Goal: Check status: Check status

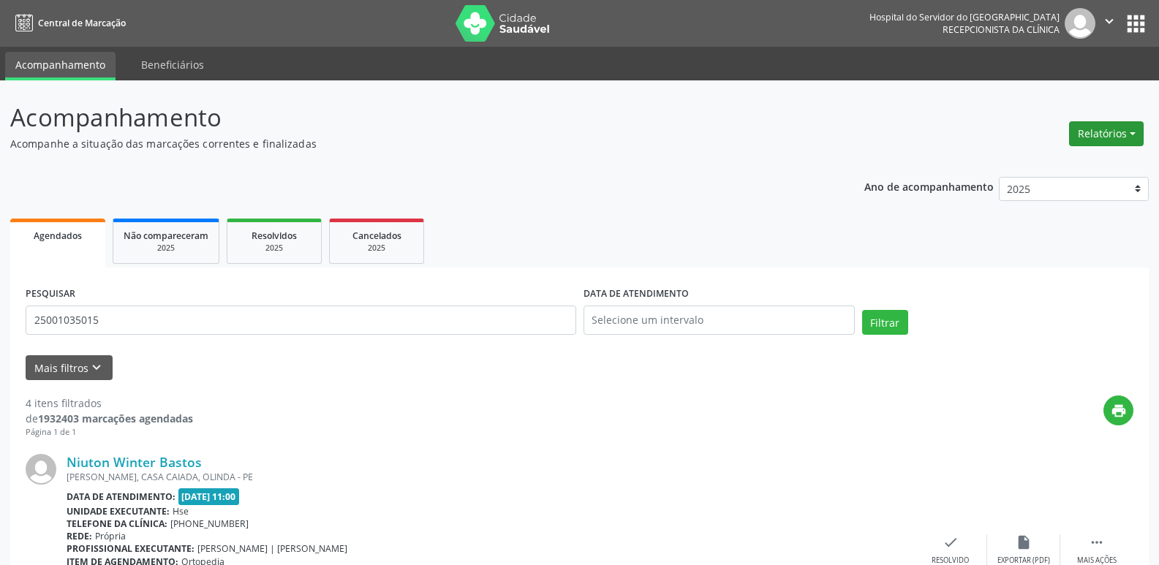
click at [1099, 138] on button "Relatórios" at bounding box center [1106, 133] width 75 height 25
click at [1056, 162] on link "Agendamentos" at bounding box center [1066, 165] width 157 height 20
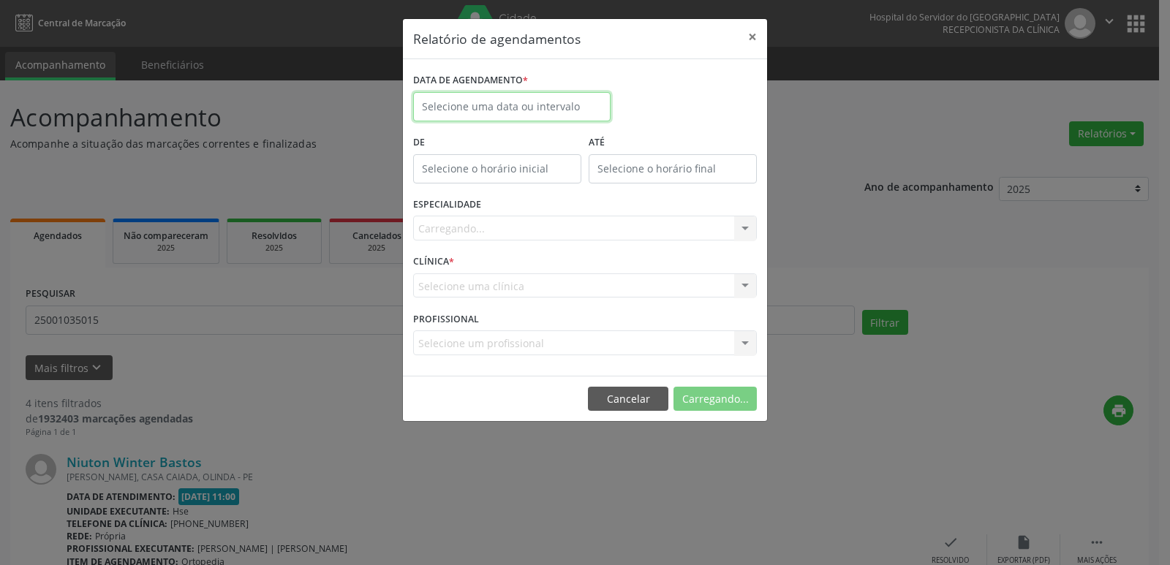
click at [559, 114] on body "Central de Marcação Hospital do Servidor do [GEOGRAPHIC_DATA] Recepcionista da …" at bounding box center [585, 282] width 1170 height 565
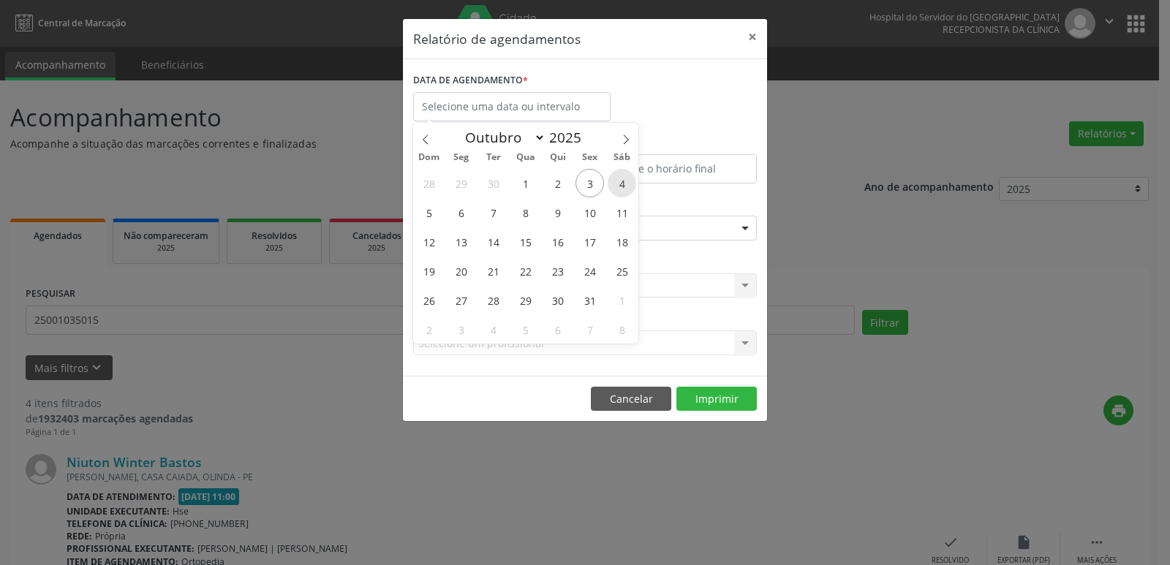
click at [622, 185] on span "4" at bounding box center [622, 183] width 29 height 29
type input "[DATE]"
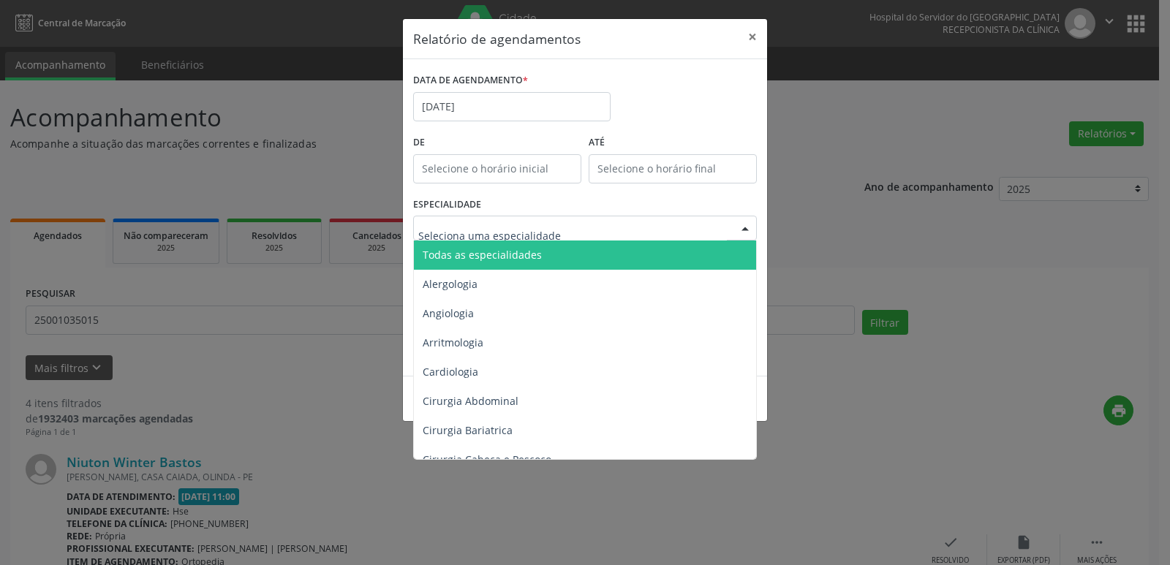
click at [686, 227] on div at bounding box center [585, 228] width 344 height 25
click at [666, 259] on span "Todas as especialidades" at bounding box center [586, 255] width 345 height 29
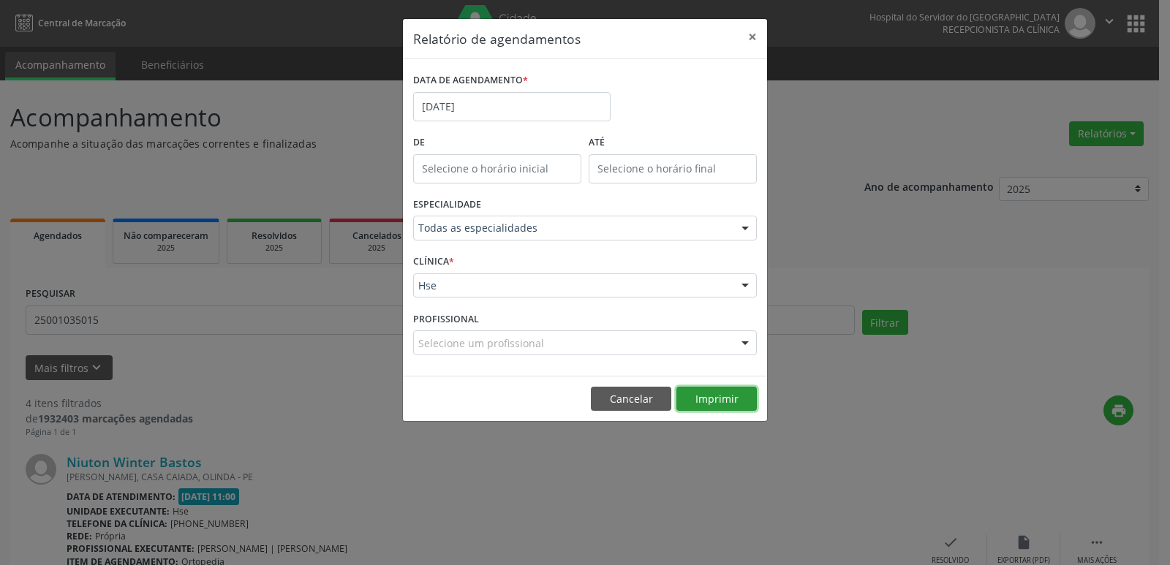
click at [726, 400] on button "Imprimir" at bounding box center [717, 399] width 80 height 25
click at [617, 238] on div "Todas as especialidades" at bounding box center [585, 228] width 344 height 25
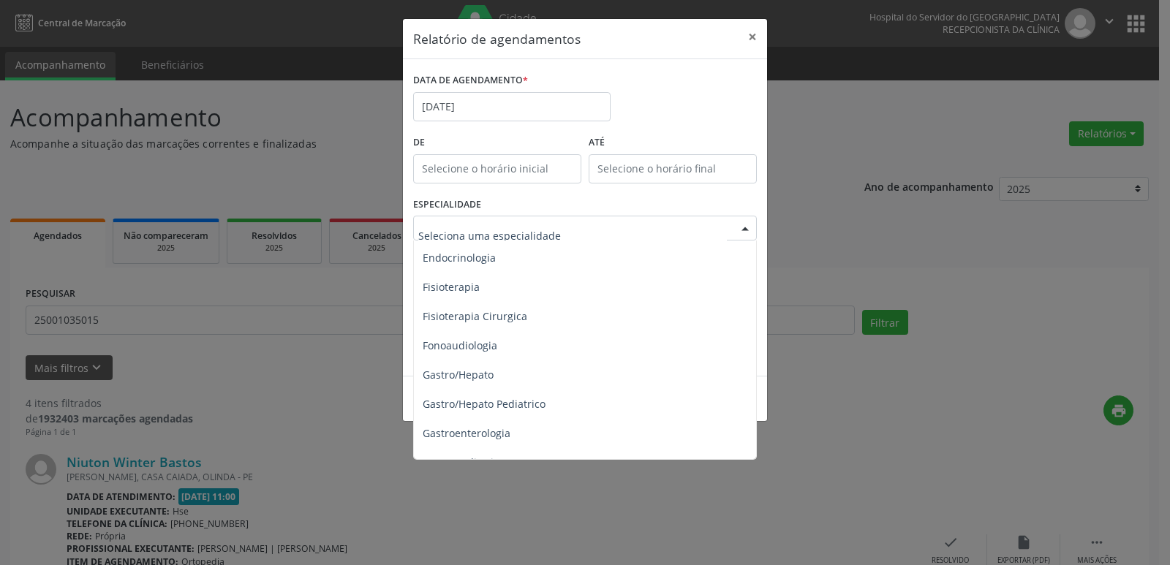
scroll to position [878, 0]
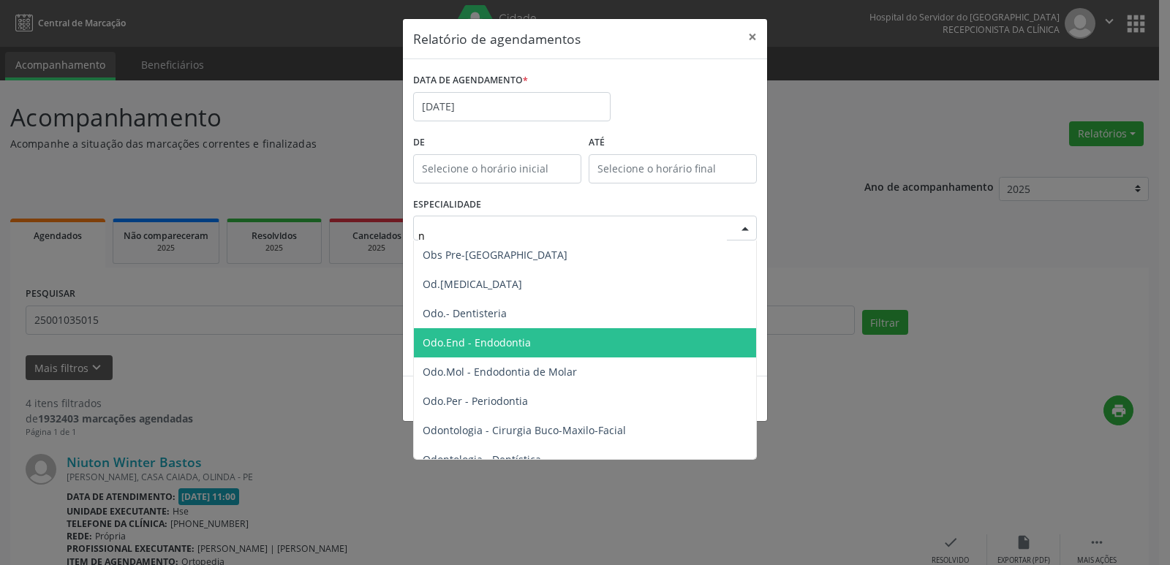
type input "ne"
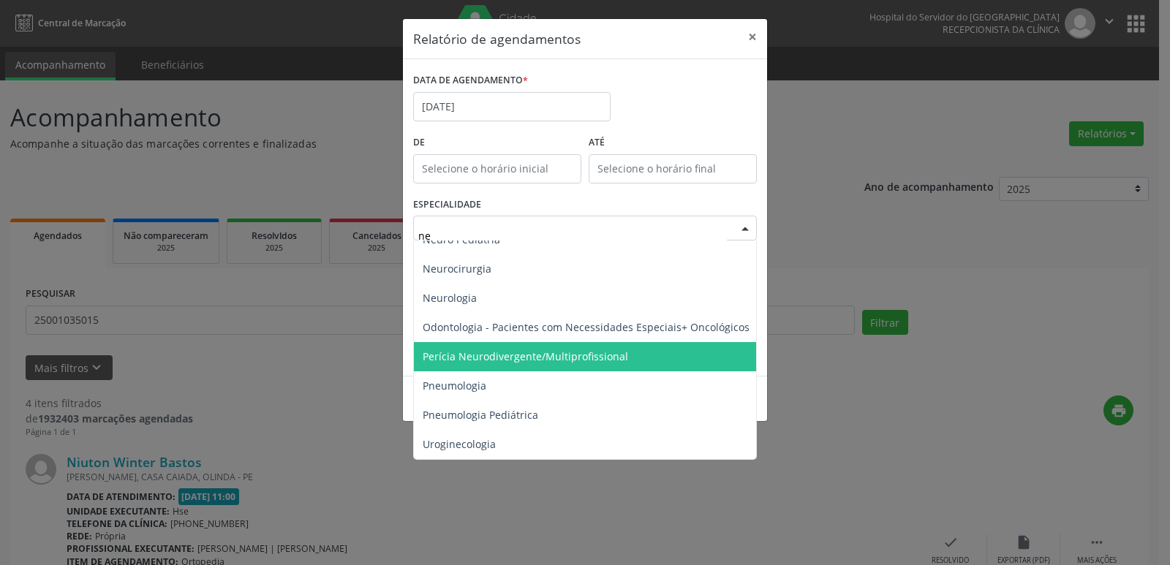
scroll to position [173, 0]
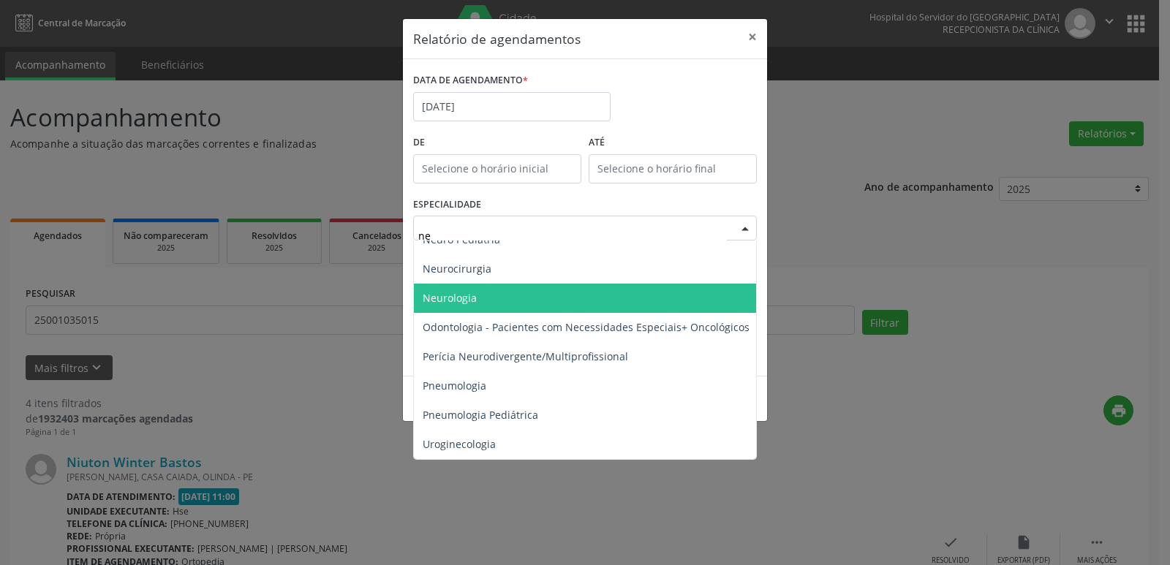
click at [495, 297] on span "Neurologia" at bounding box center [586, 298] width 345 height 29
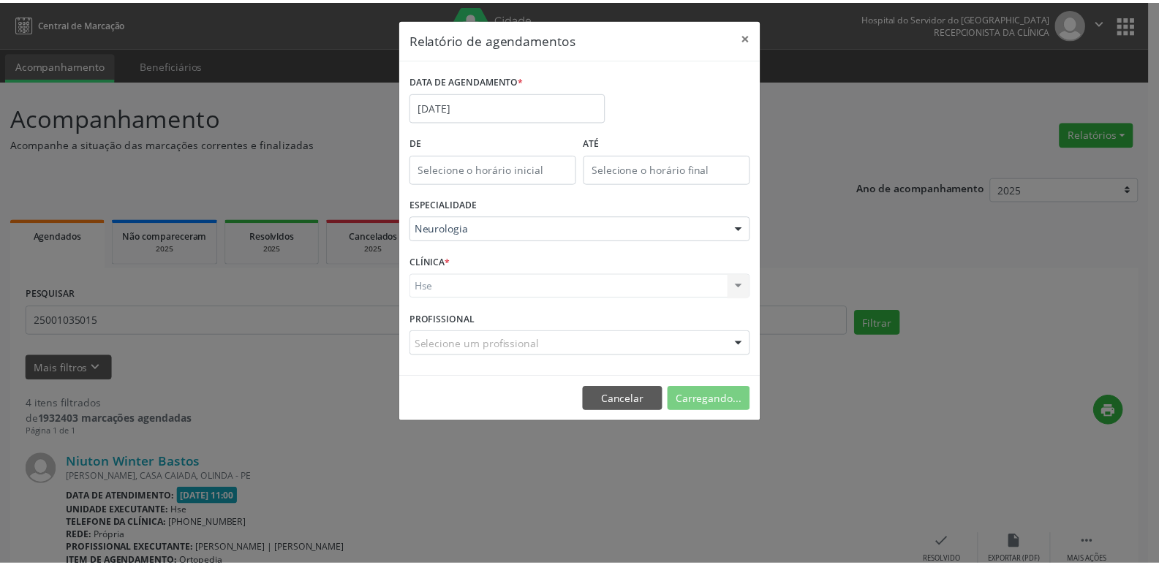
scroll to position [878, 0]
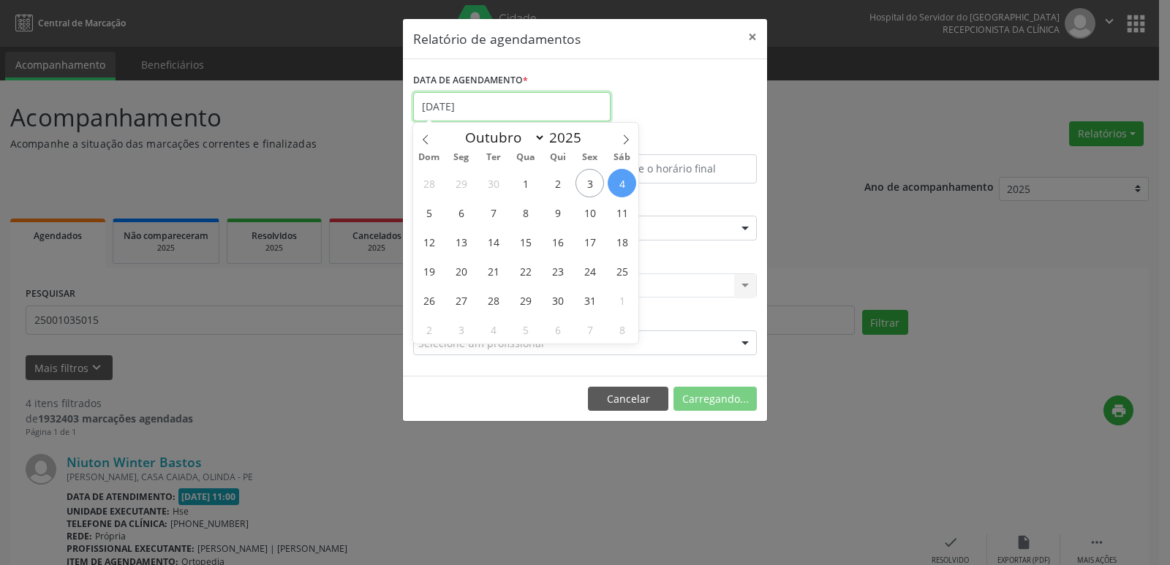
click at [486, 108] on input "[DATE]" at bounding box center [512, 106] width 198 height 29
click at [460, 213] on span "6" at bounding box center [461, 212] width 29 height 29
type input "[DATE]"
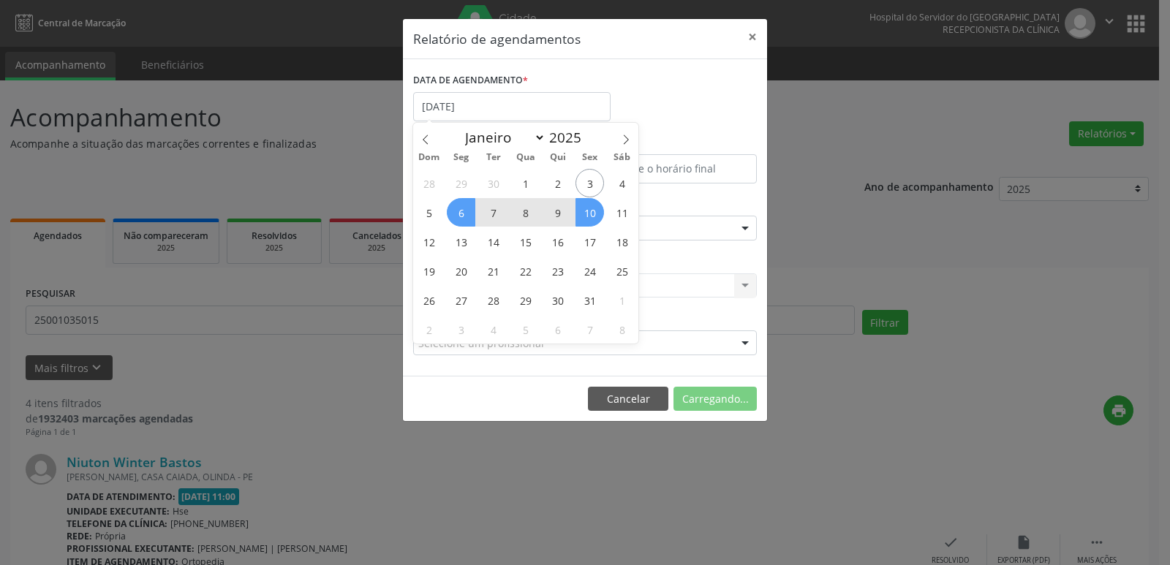
click at [589, 211] on span "10" at bounding box center [590, 212] width 29 height 29
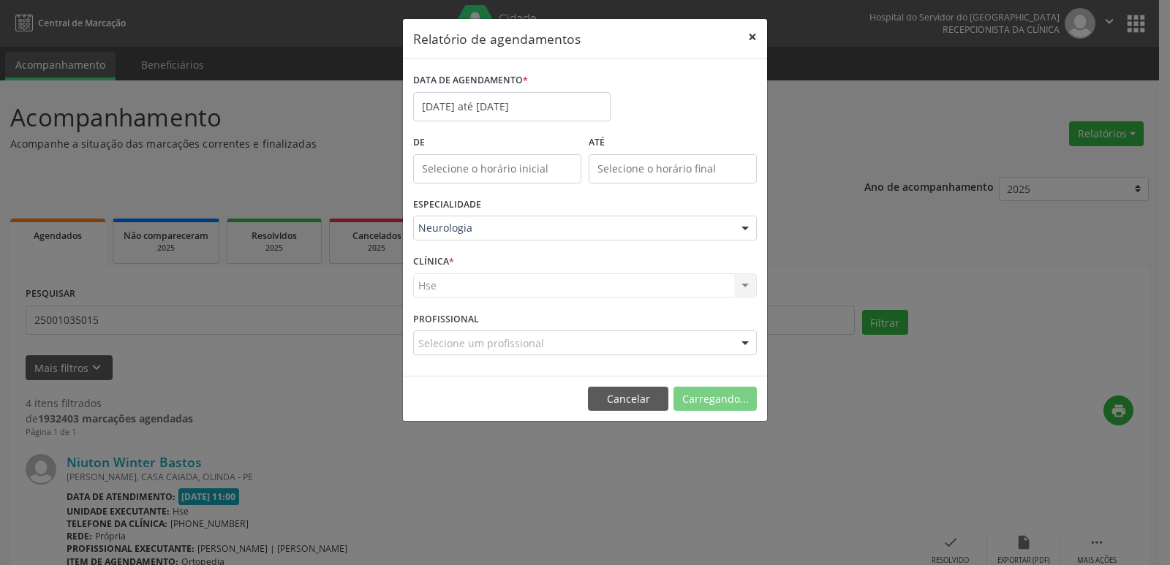
click at [751, 28] on button "×" at bounding box center [752, 37] width 29 height 36
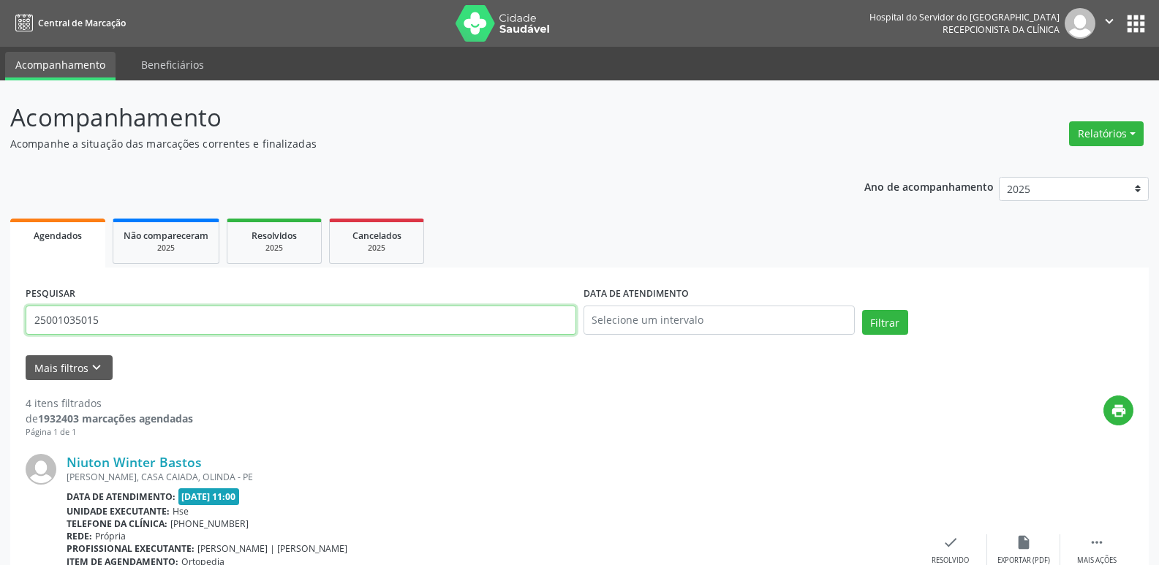
drag, startPoint x: 156, startPoint y: 323, endPoint x: 4, endPoint y: 345, distance: 153.8
type input "08428183406"
click at [894, 314] on button "Filtrar" at bounding box center [885, 322] width 46 height 25
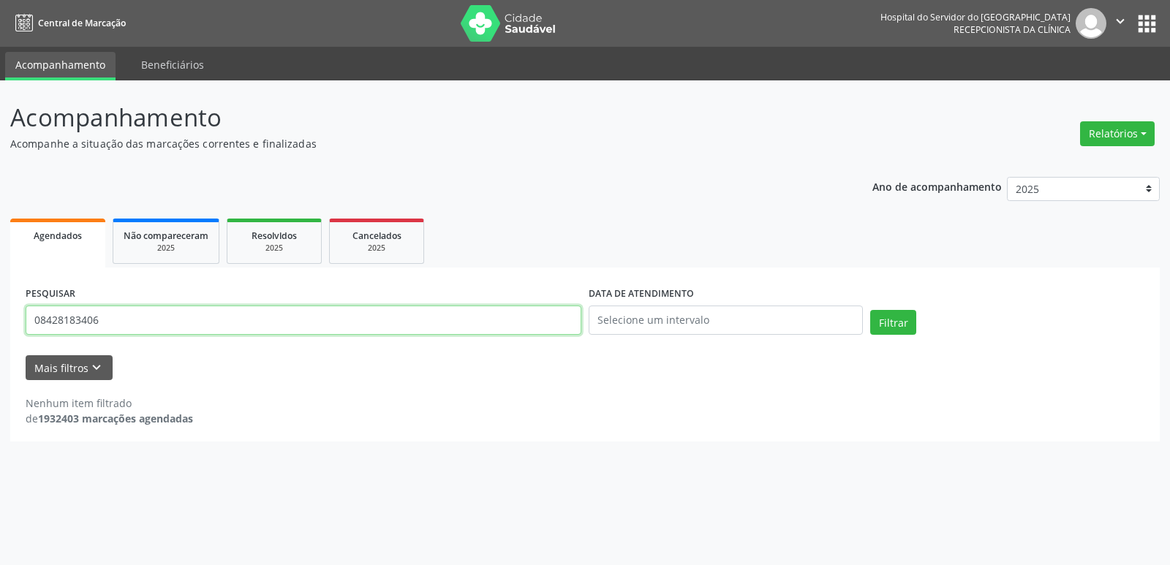
drag, startPoint x: 111, startPoint y: 316, endPoint x: 0, endPoint y: 319, distance: 111.2
click at [0, 319] on div "Acompanhamento Acompanhe a situação das marcações correntes e finalizadas Relat…" at bounding box center [585, 322] width 1170 height 485
type input "[PERSON_NAME]"
click at [919, 321] on div "Filtrar" at bounding box center [1008, 327] width 282 height 35
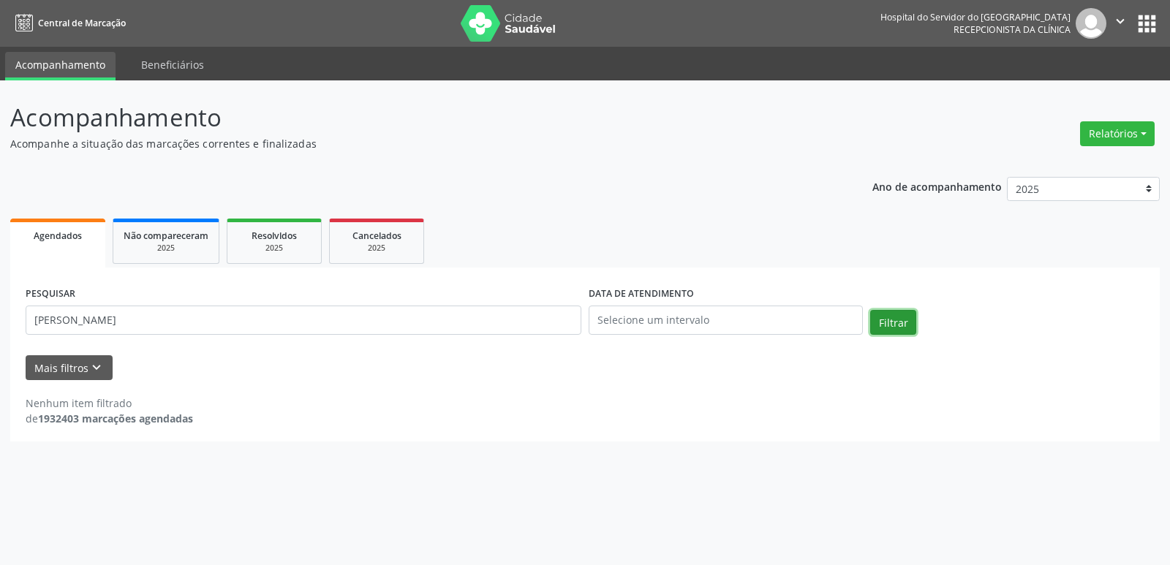
click at [908, 322] on button "Filtrar" at bounding box center [893, 322] width 46 height 25
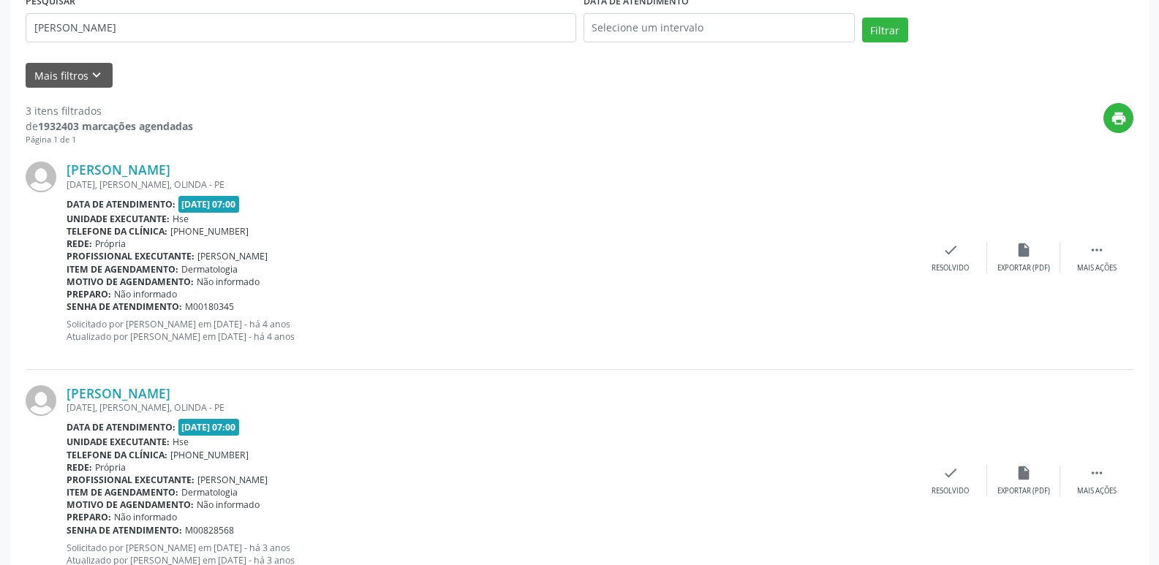
scroll to position [568, 0]
